Goal: Transaction & Acquisition: Purchase product/service

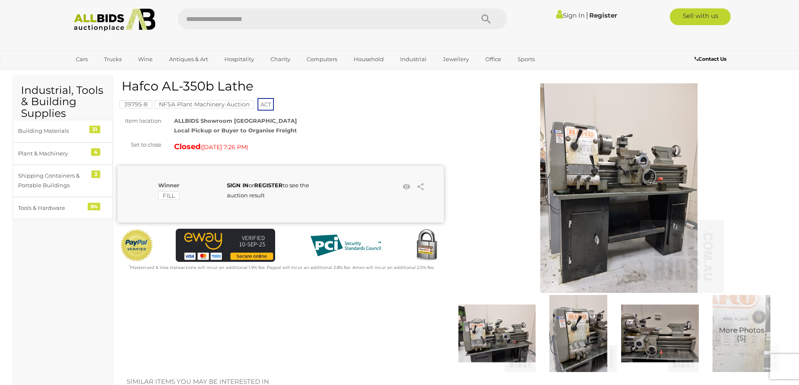
scroll to position [42, 0]
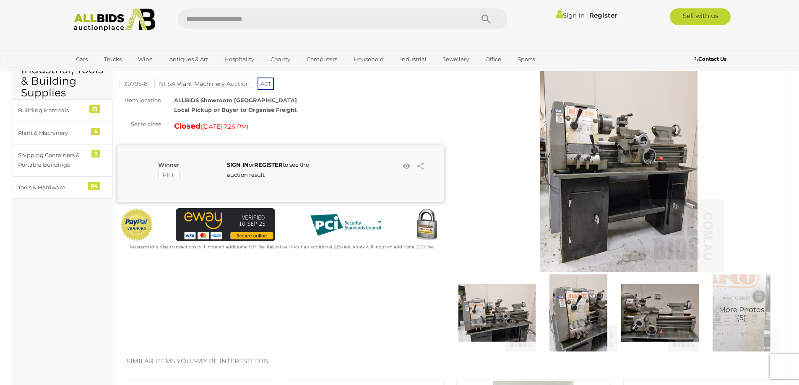
click at [515, 323] on img at bounding box center [496, 313] width 77 height 77
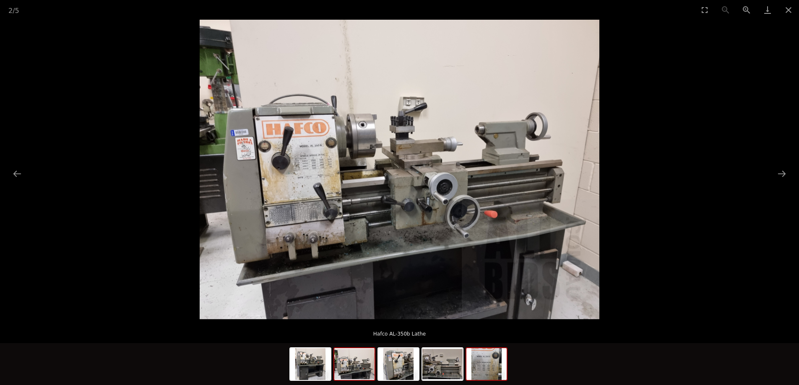
click at [479, 374] on img at bounding box center [486, 365] width 40 height 32
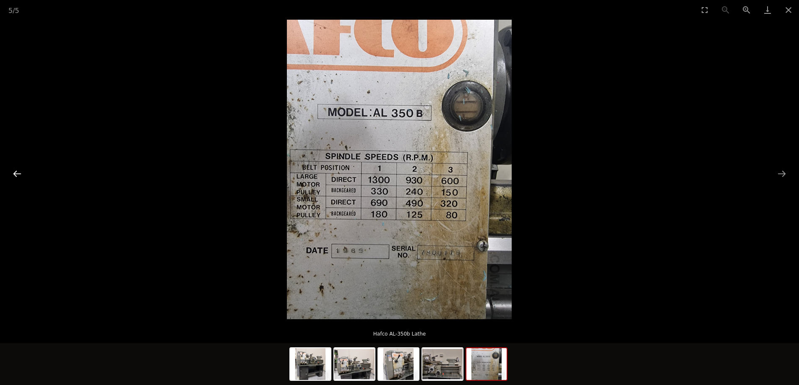
click at [16, 173] on button "Previous slide" at bounding box center [17, 174] width 18 height 16
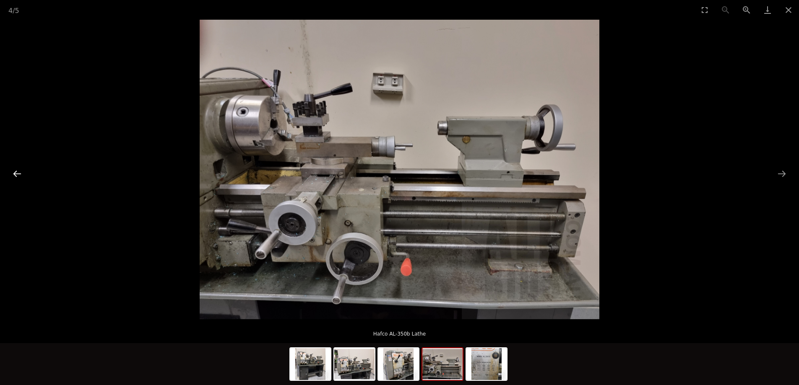
click at [16, 174] on button "Previous slide" at bounding box center [17, 174] width 18 height 16
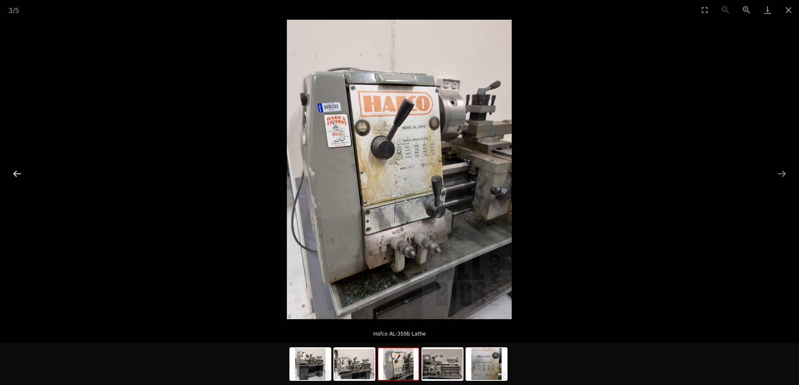
click at [17, 173] on button "Previous slide" at bounding box center [17, 174] width 18 height 16
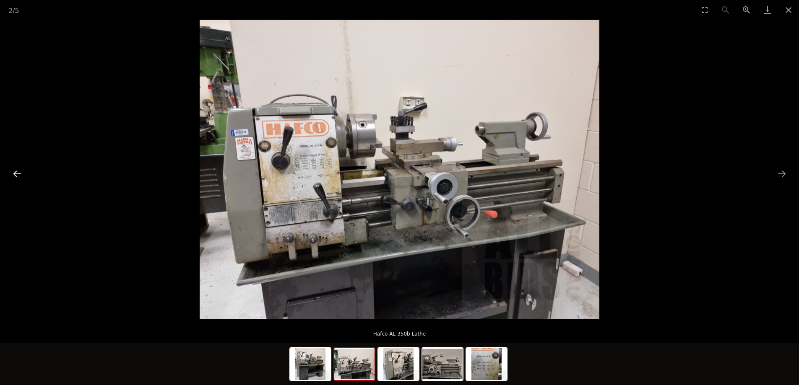
click at [19, 172] on button "Previous slide" at bounding box center [17, 174] width 18 height 16
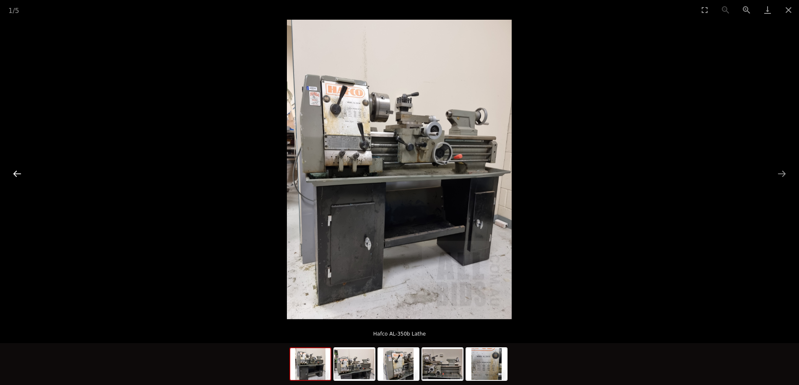
click at [20, 172] on button "Previous slide" at bounding box center [17, 174] width 18 height 16
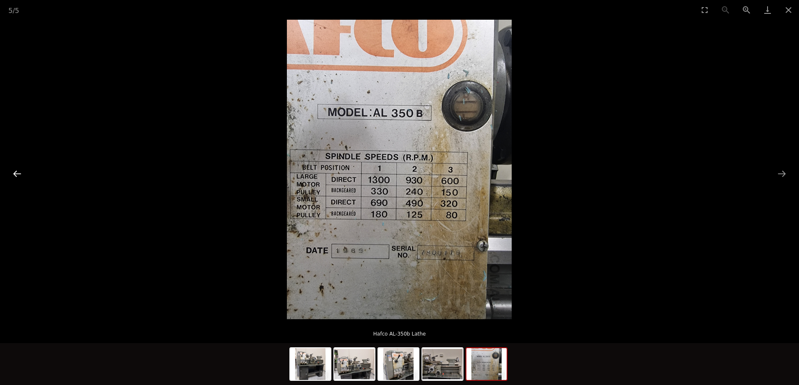
click at [22, 172] on button "Previous slide" at bounding box center [17, 174] width 18 height 16
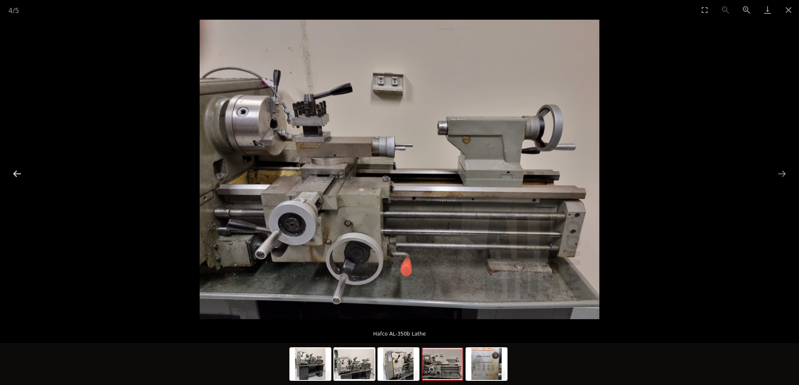
click at [22, 172] on button "Previous slide" at bounding box center [17, 174] width 18 height 16
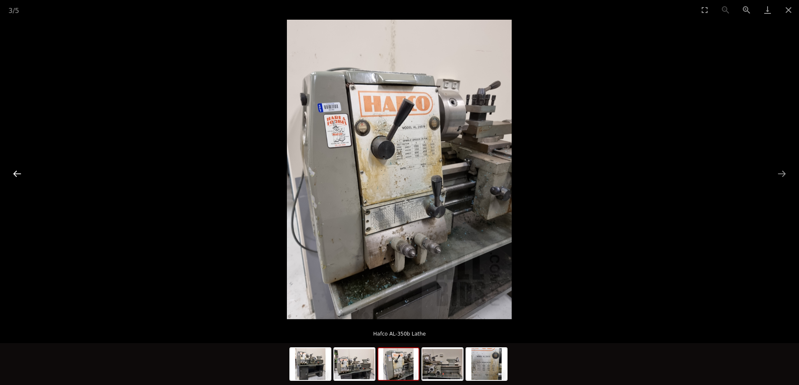
click at [21, 172] on button "Previous slide" at bounding box center [17, 174] width 18 height 16
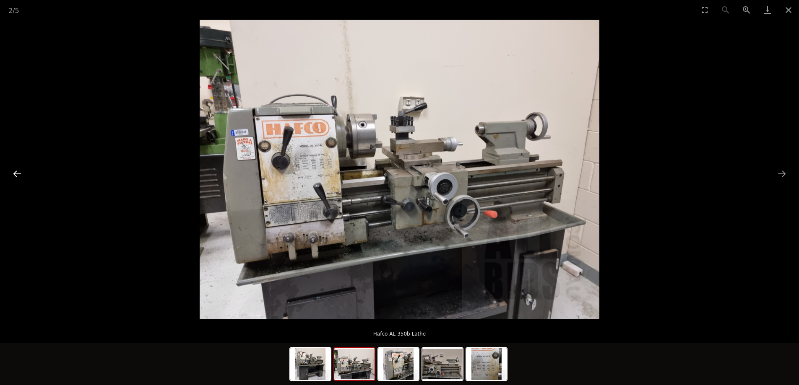
click at [21, 172] on button "Previous slide" at bounding box center [17, 174] width 18 height 16
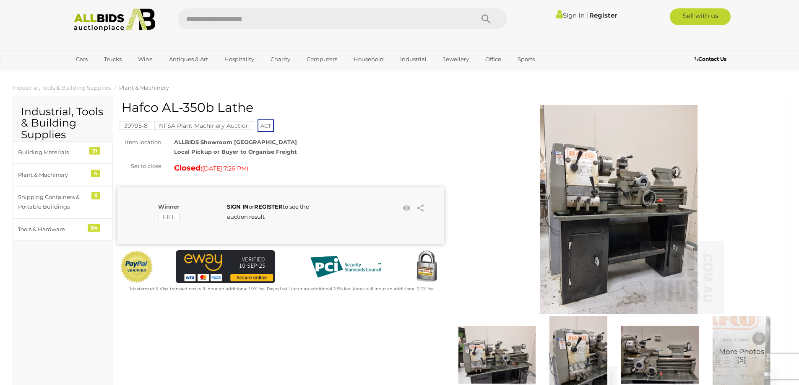
click at [327, 218] on div "Winner FILL SIGN IN or REGISTER to see the auction result Facebook" at bounding box center [272, 212] width 310 height 21
click at [240, 207] on strong "SIGN IN" at bounding box center [238, 206] width 22 height 7
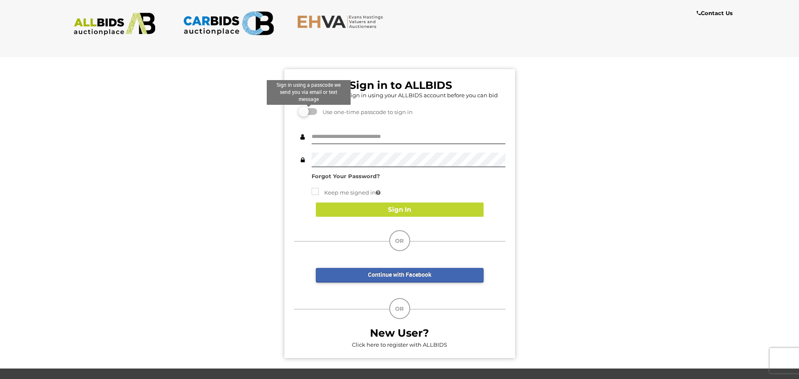
click at [306, 111] on label at bounding box center [308, 111] width 17 height 7
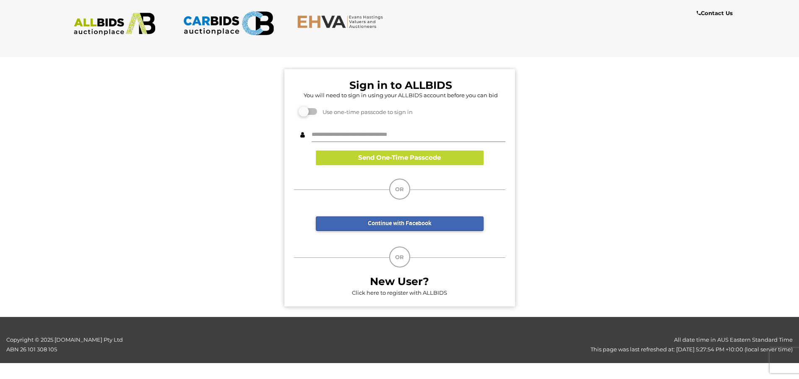
click at [319, 132] on input "text" at bounding box center [409, 135] width 194 height 15
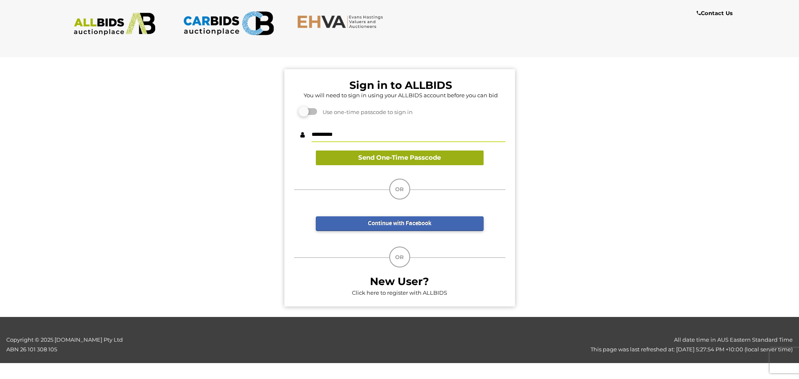
type input "**********"
click at [400, 156] on button "Send One-Time Passcode" at bounding box center [400, 158] width 168 height 15
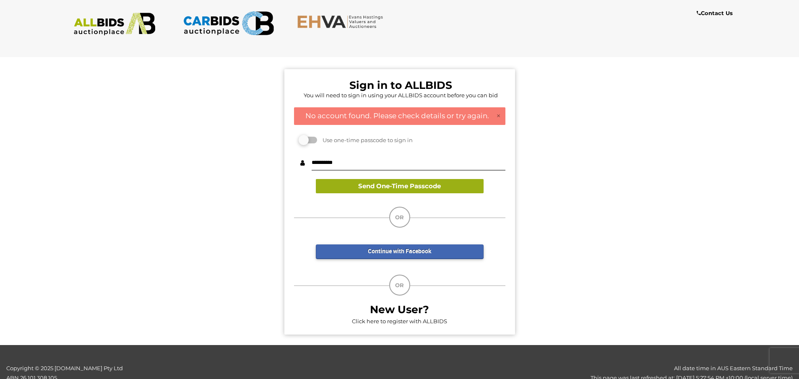
click at [419, 187] on button "Send One-Time Passcode" at bounding box center [400, 186] width 168 height 15
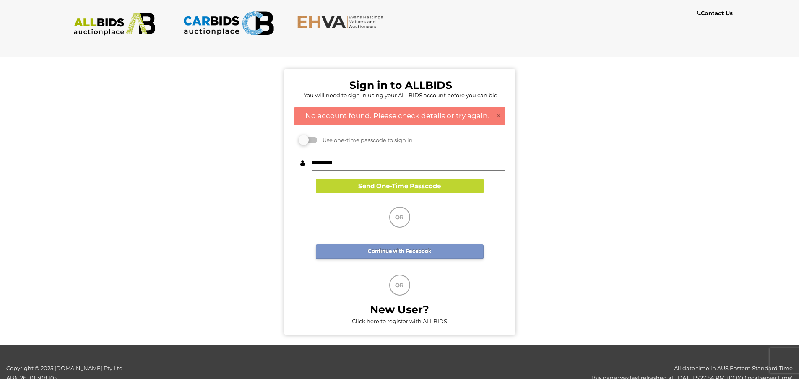
click at [403, 252] on link "Continue with Facebook" at bounding box center [400, 252] width 168 height 15
